Goal: Transaction & Acquisition: Purchase product/service

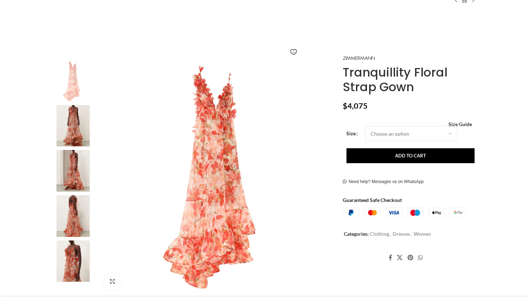
scroll to position [90, 0]
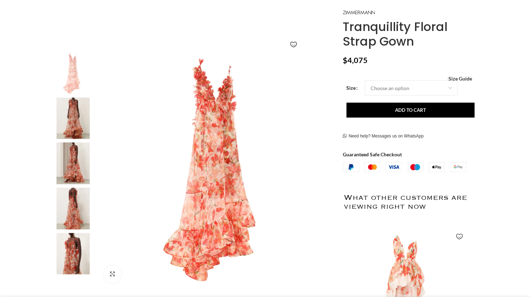
click at [80, 125] on img at bounding box center [72, 119] width 43 height 42
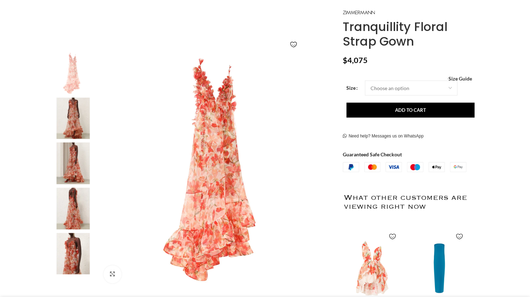
click at [58, 121] on img at bounding box center [72, 119] width 43 height 42
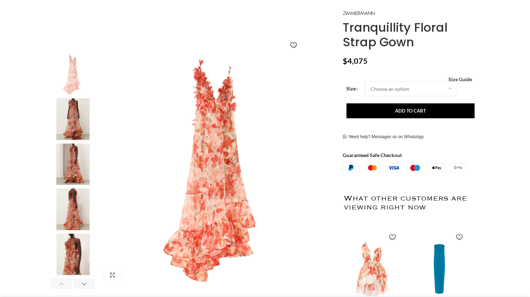
scroll to position [0, 75]
click at [73, 162] on img "3 / 8" at bounding box center [72, 165] width 43 height 42
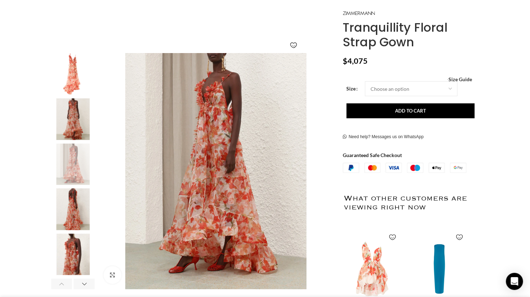
click at [72, 126] on img "2 / 8" at bounding box center [72, 119] width 43 height 42
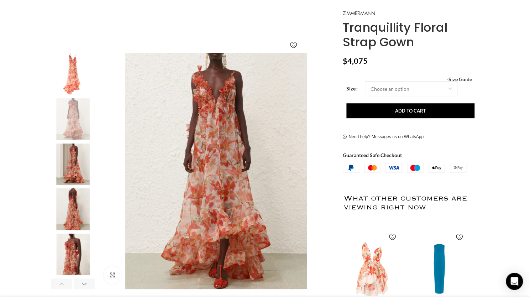
click at [77, 196] on img "4 / 8" at bounding box center [72, 209] width 43 height 42
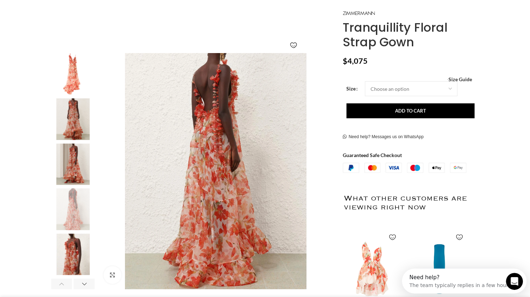
scroll to position [0, 0]
click at [384, 89] on select "Choose an option 6 UK 8 UK 10 UK 12 UK 14 UK 16 UK" at bounding box center [411, 88] width 93 height 15
click at [365, 81] on select "Choose an option 6 UK 8 UK 10 UK 12 UK 14 UK 16 UK" at bounding box center [411, 88] width 93 height 15
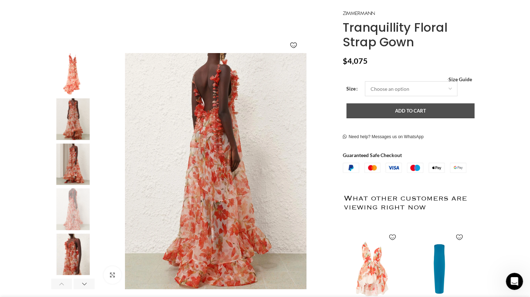
select select "8-uk"
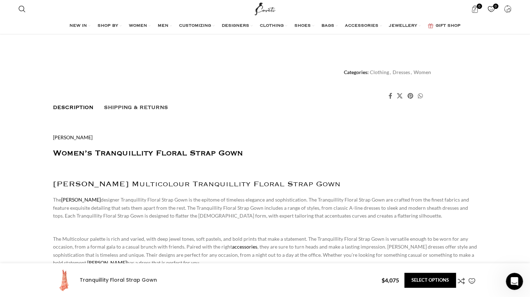
scroll to position [0, 375]
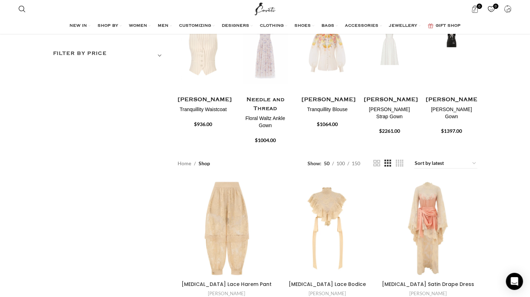
scroll to position [89, 0]
